Goal: Task Accomplishment & Management: Manage account settings

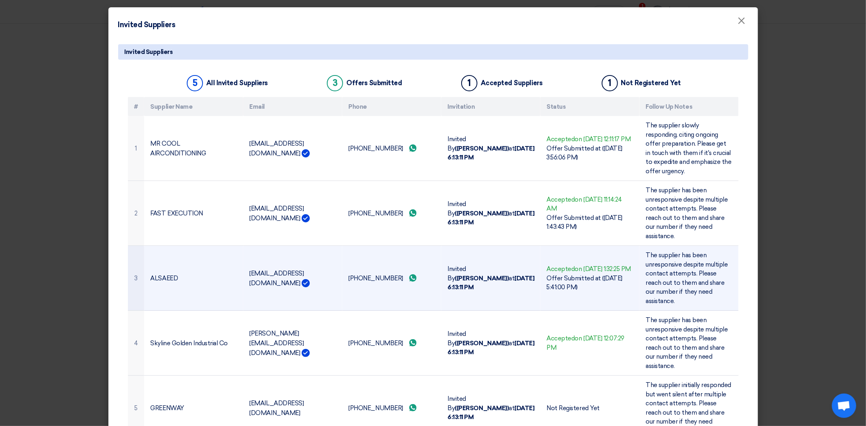
scroll to position [11, 0]
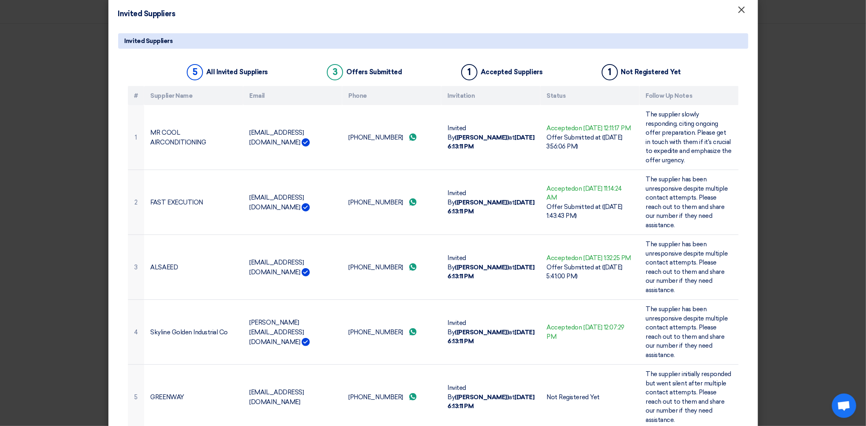
click at [742, 11] on button "×" at bounding box center [741, 10] width 21 height 16
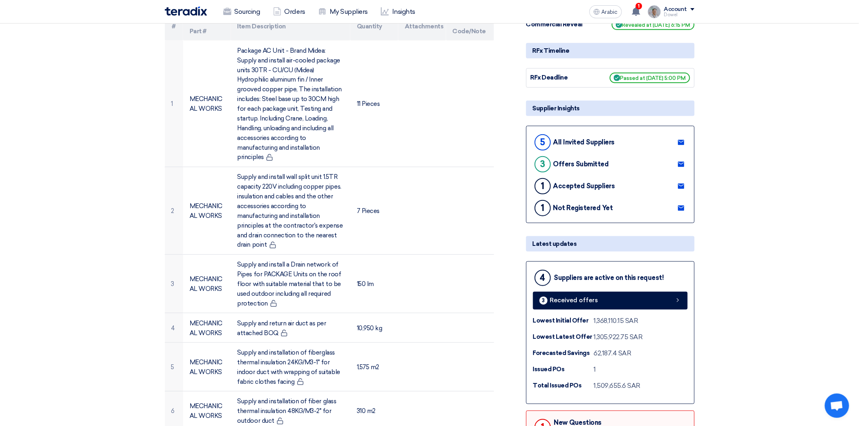
scroll to position [0, 0]
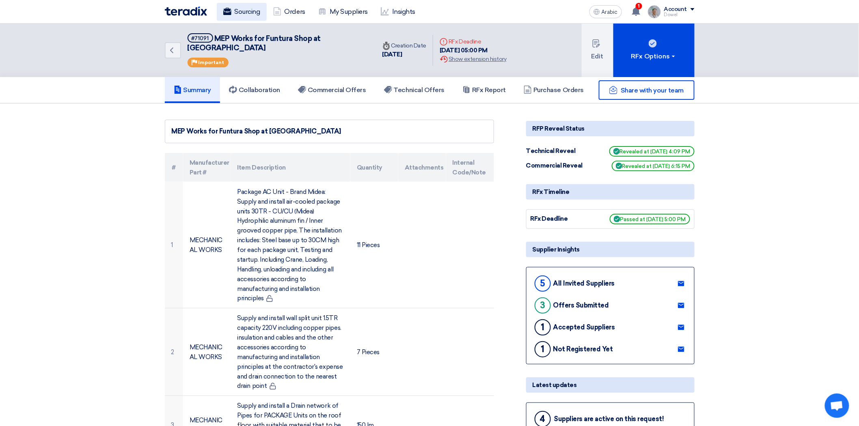
click at [243, 12] on font "Sourcing" at bounding box center [248, 12] width 26 height 8
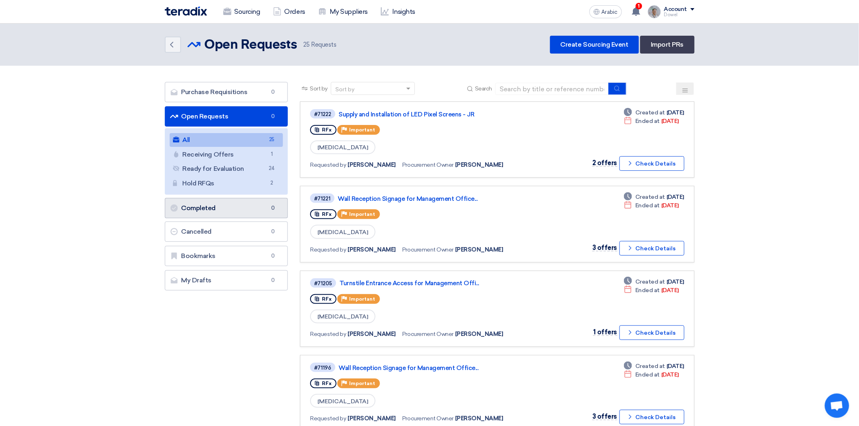
click at [213, 209] on font "Completed" at bounding box center [198, 208] width 34 height 8
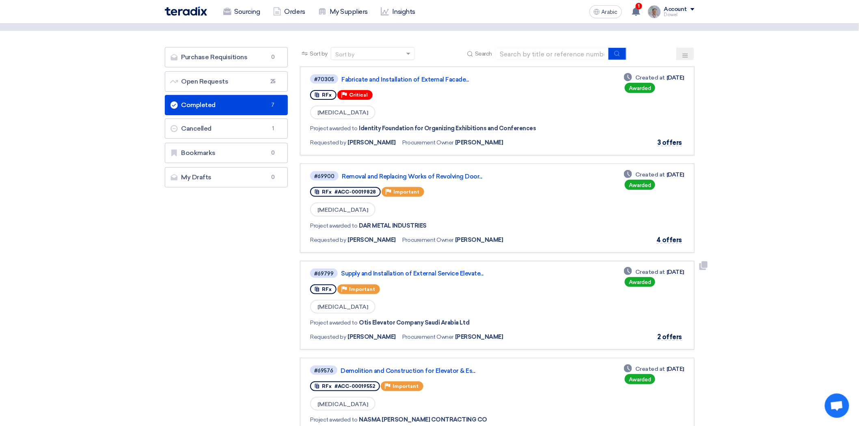
scroll to position [135, 0]
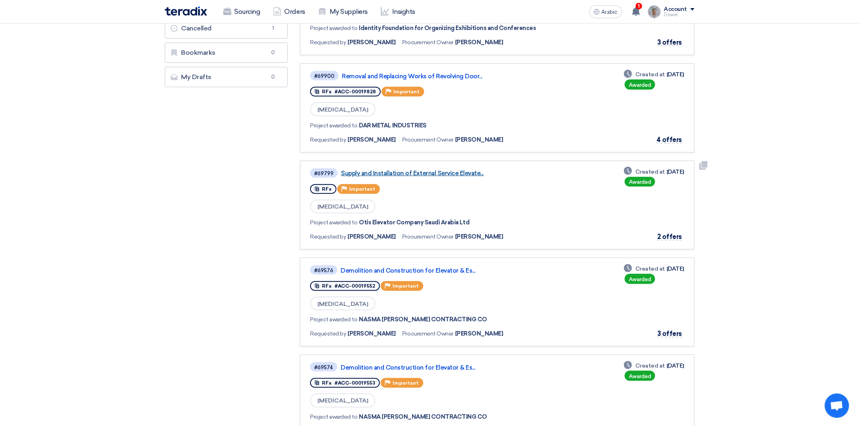
click at [446, 170] on font "Supply and Installation of External Service Elevate..." at bounding box center [412, 173] width 142 height 7
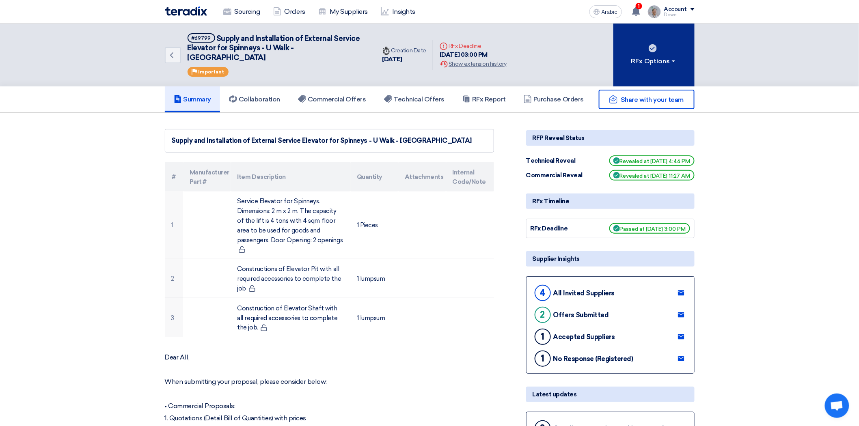
click at [656, 65] on button "RFx Options" at bounding box center [653, 55] width 81 height 63
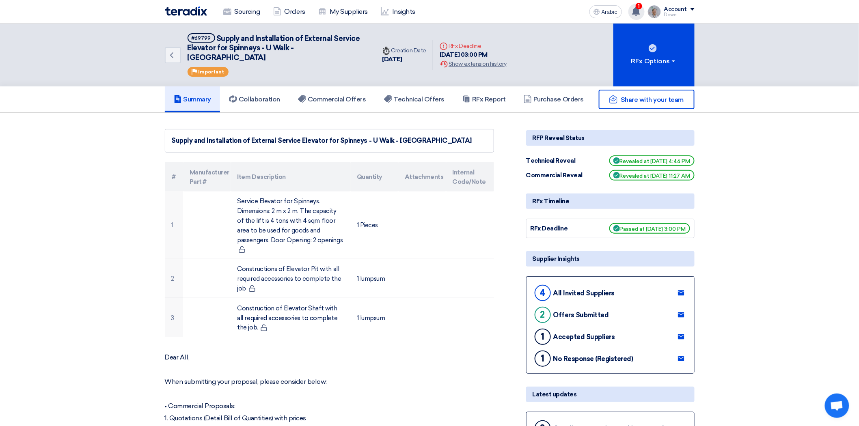
click at [637, 10] on use at bounding box center [636, 11] width 8 height 9
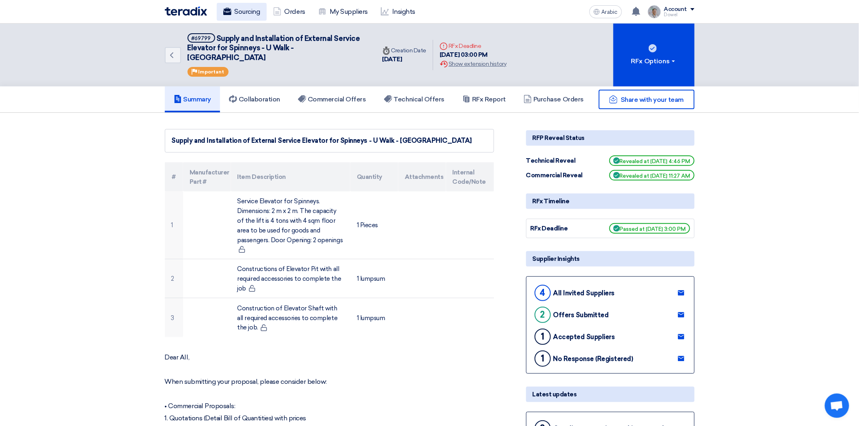
click at [249, 17] on link "Sourcing" at bounding box center [242, 12] width 50 height 18
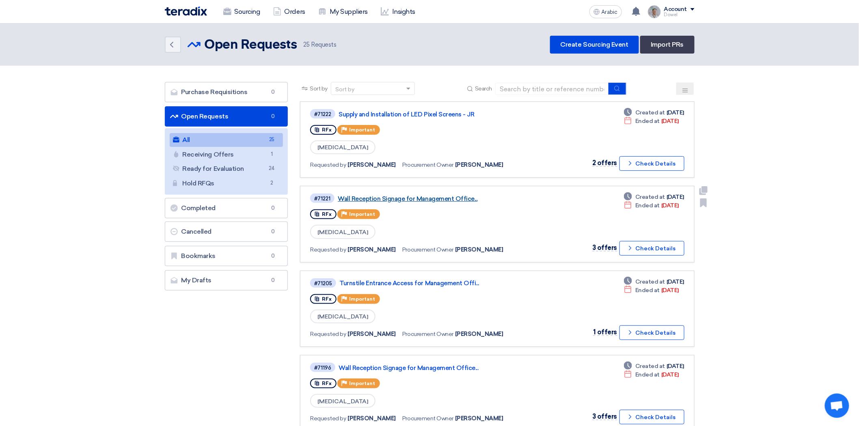
click at [435, 198] on font "Wall Reception Signage for Management Office..." at bounding box center [408, 198] width 140 height 7
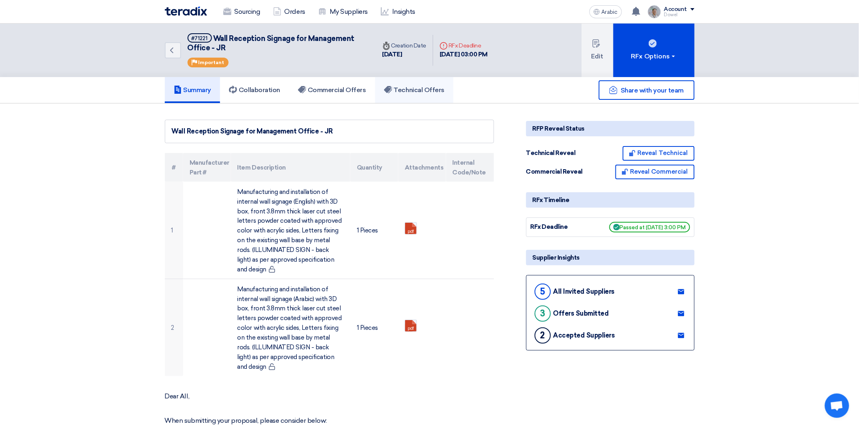
click at [417, 96] on link "Technical Offers" at bounding box center [414, 90] width 78 height 26
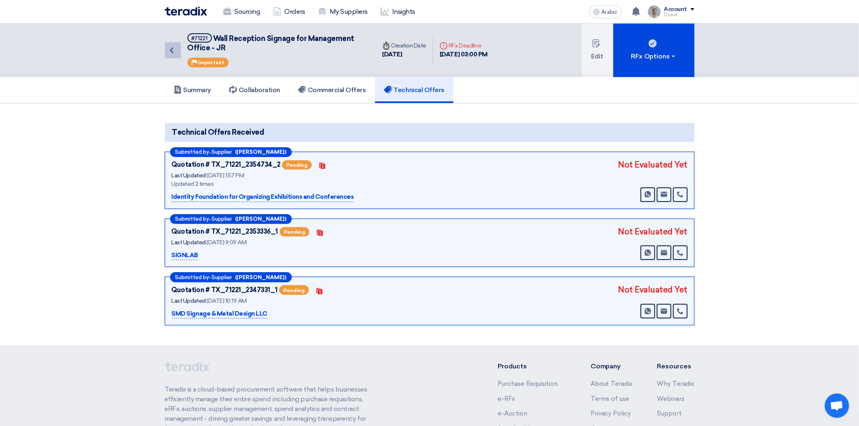
click at [172, 53] on icon "Back" at bounding box center [172, 50] width 10 height 10
